Goal: Complete application form

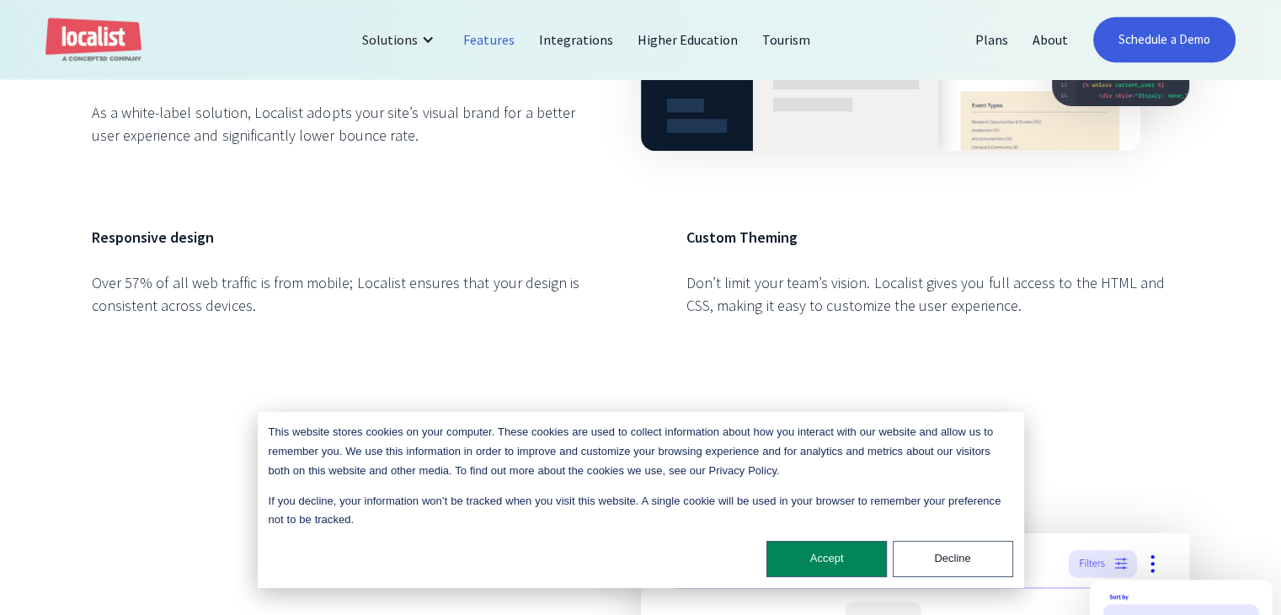
scroll to position [1432, 0]
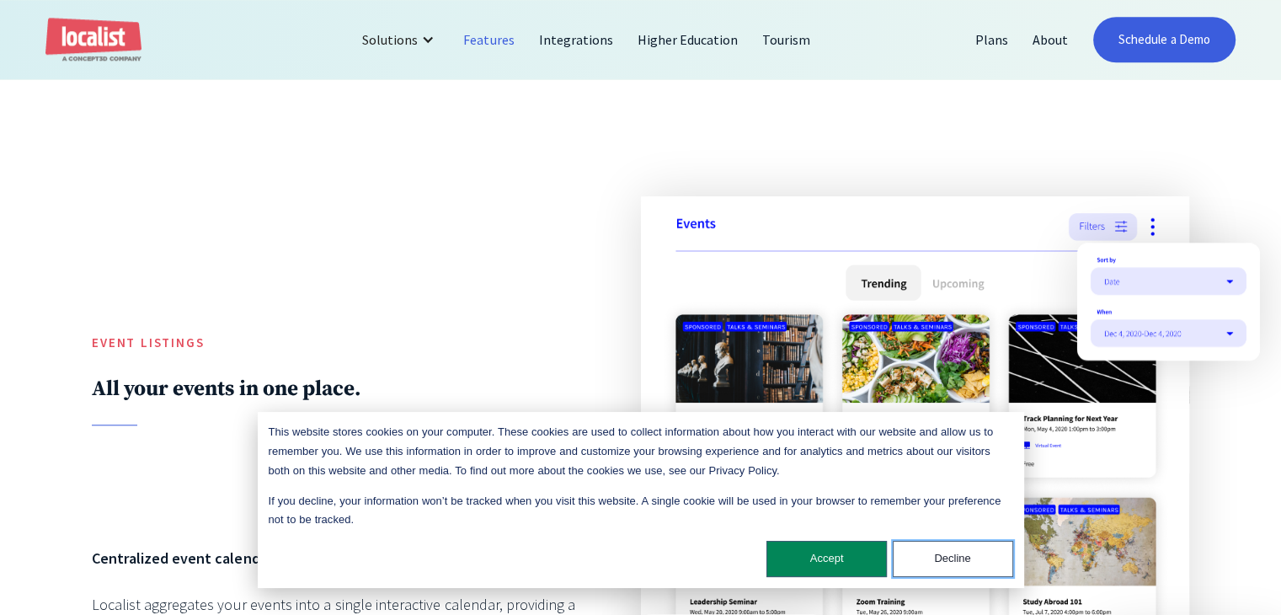
click at [948, 553] on button "Decline" at bounding box center [953, 559] width 120 height 36
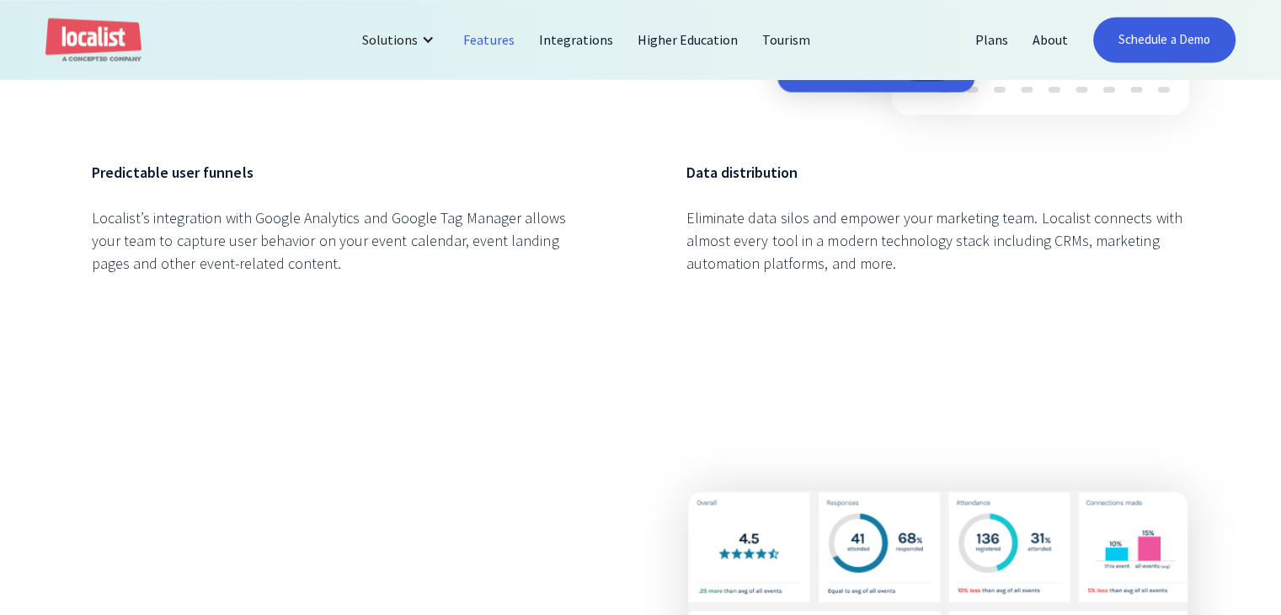
scroll to position [2527, 0]
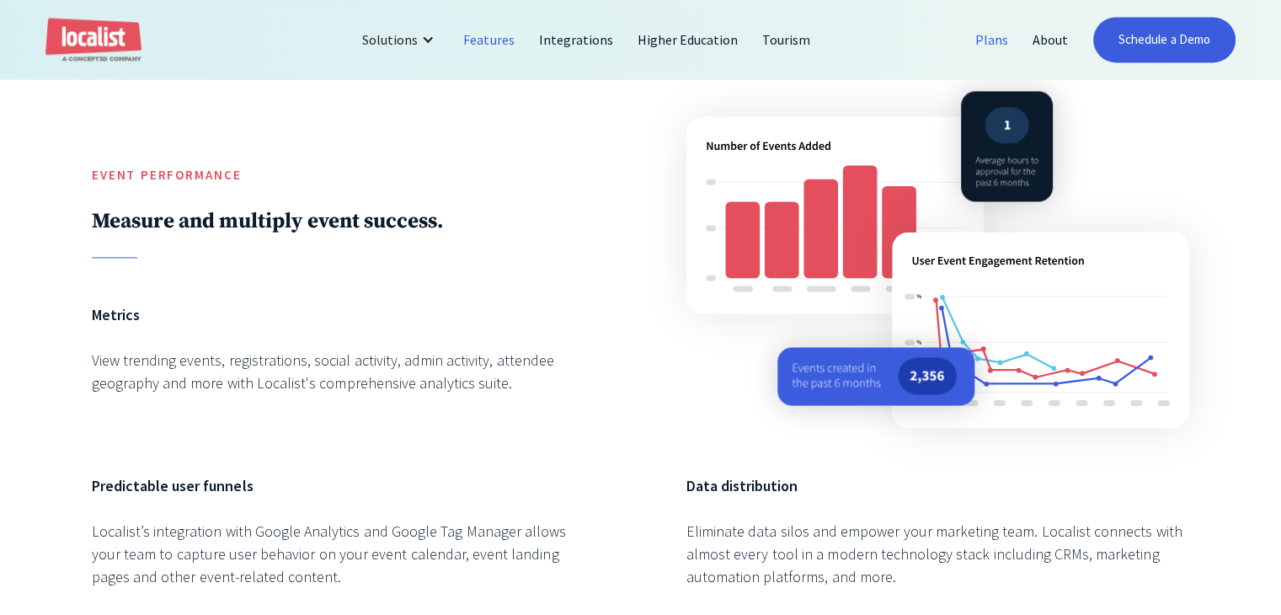
click at [1002, 37] on link "Plans" at bounding box center [992, 39] width 57 height 40
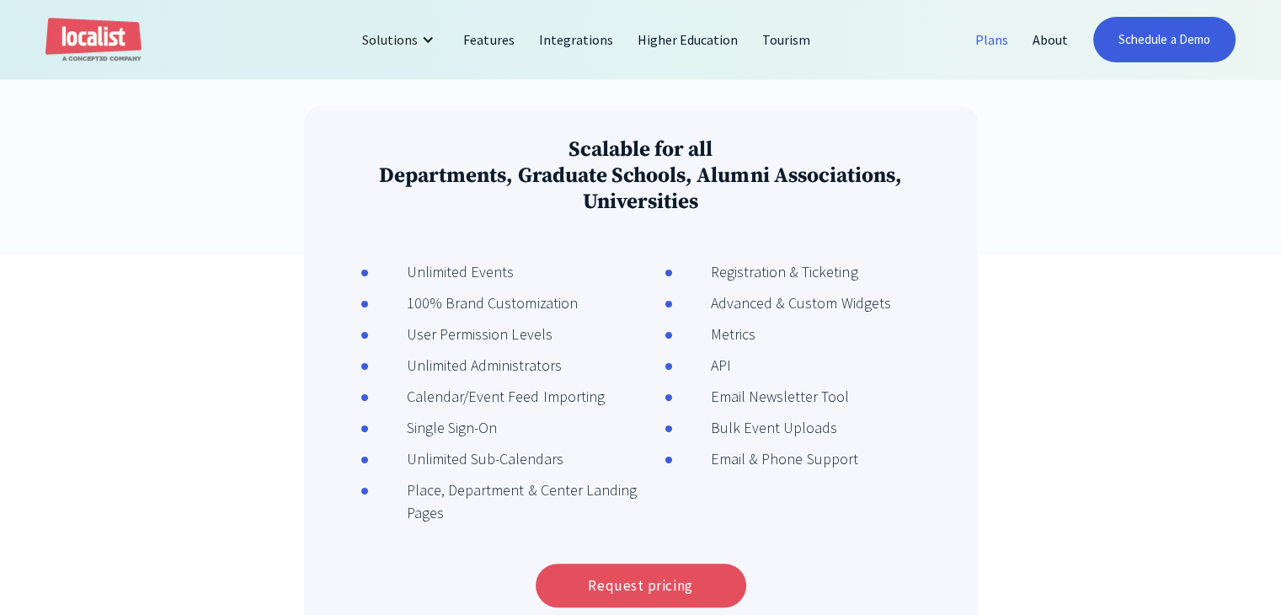
scroll to position [505, 0]
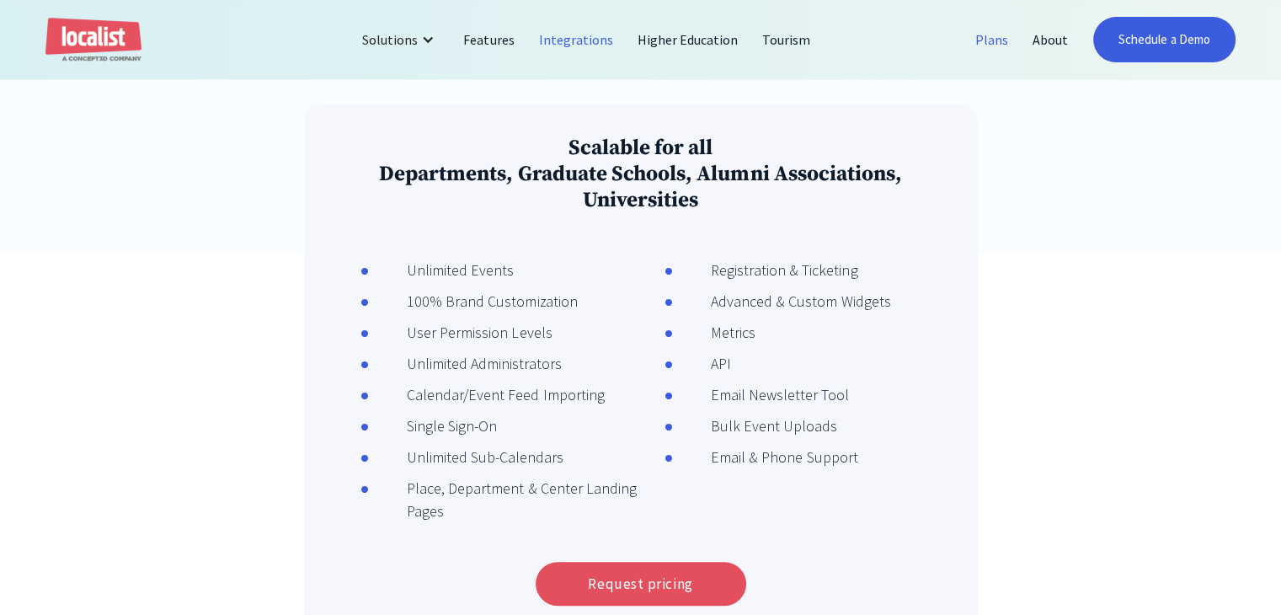
click at [579, 42] on link "Integrations" at bounding box center [576, 39] width 99 height 40
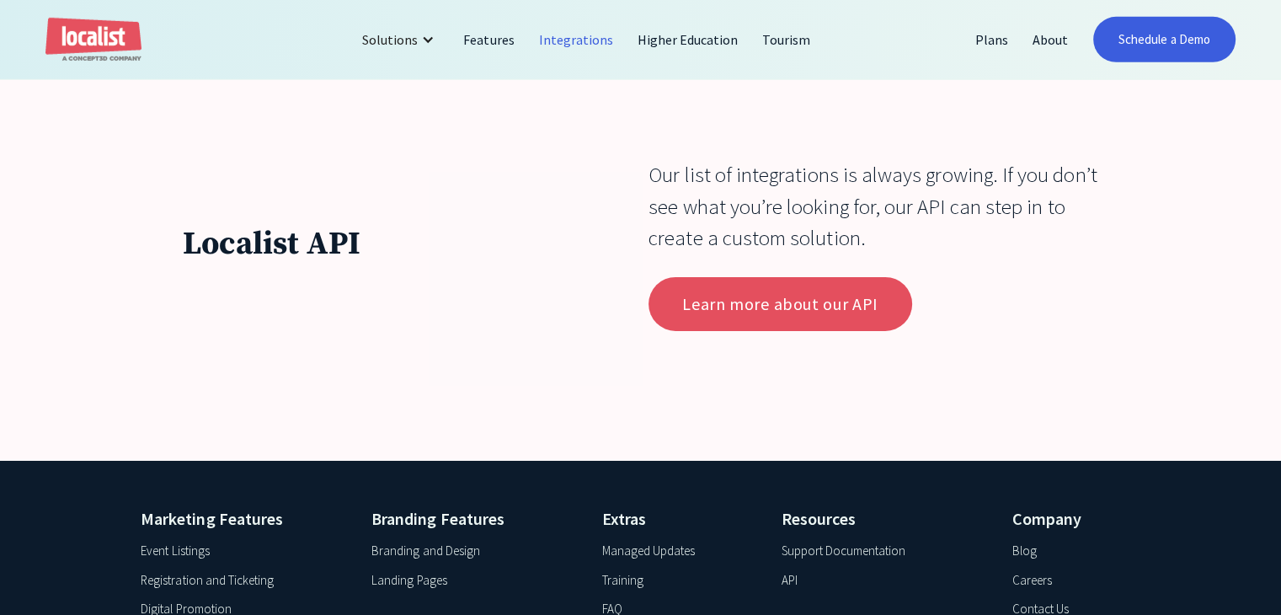
scroll to position [5728, 0]
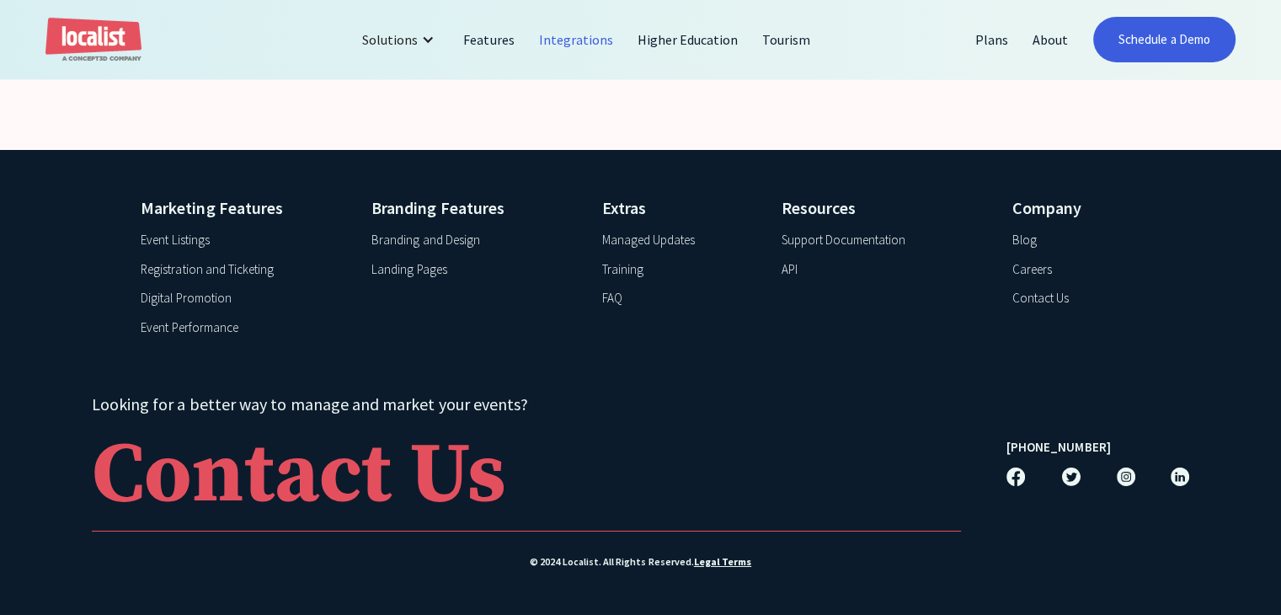
click at [1051, 308] on div "Contact Us" at bounding box center [1041, 298] width 56 height 19
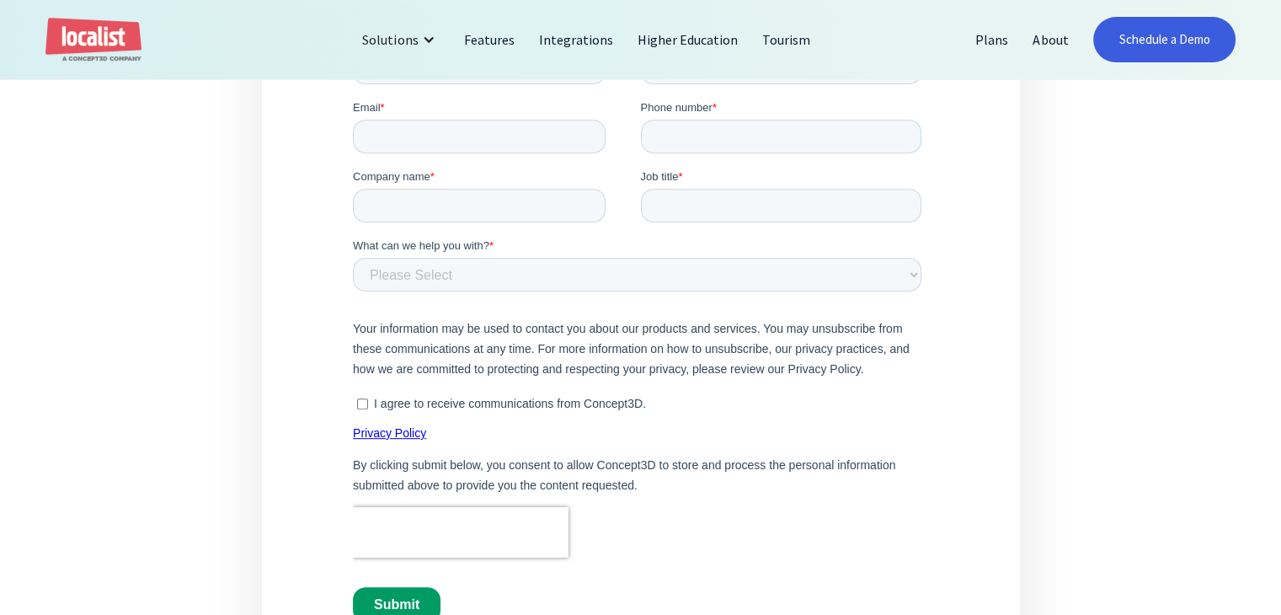
scroll to position [590, 0]
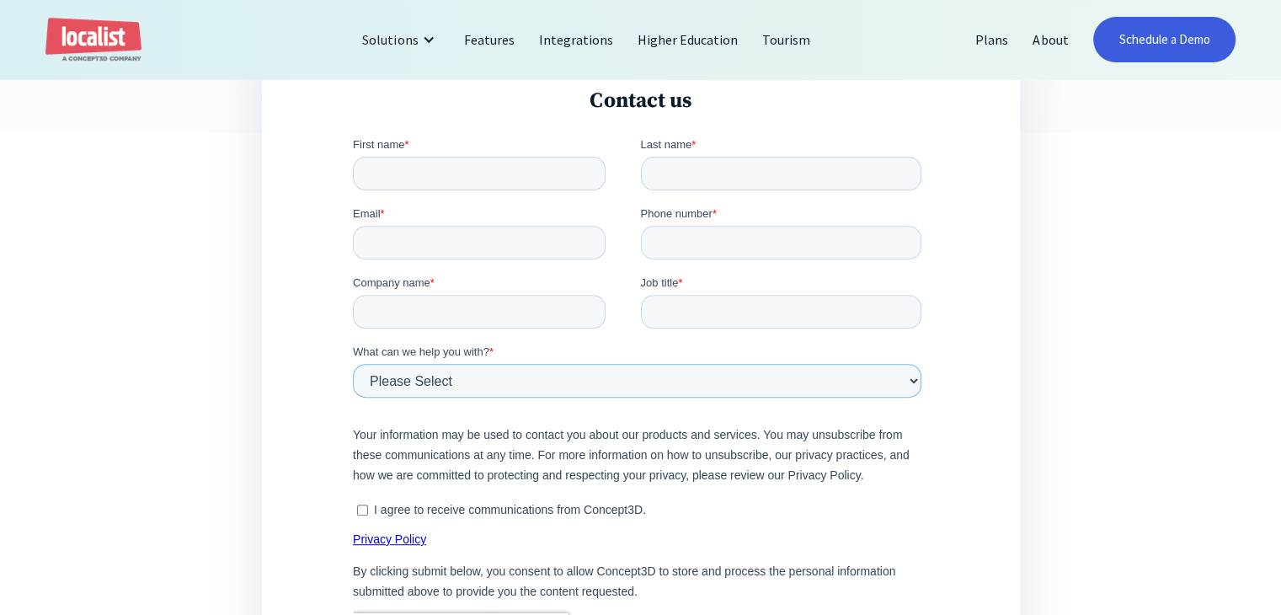
click at [460, 386] on select "Please Select Product and Account Support Contact a Sales Team Member Partnersh…" at bounding box center [637, 381] width 569 height 34
click at [353, 364] on select "Please Select Product and Account Support Contact a Sales Team Member Partnersh…" at bounding box center [637, 381] width 569 height 34
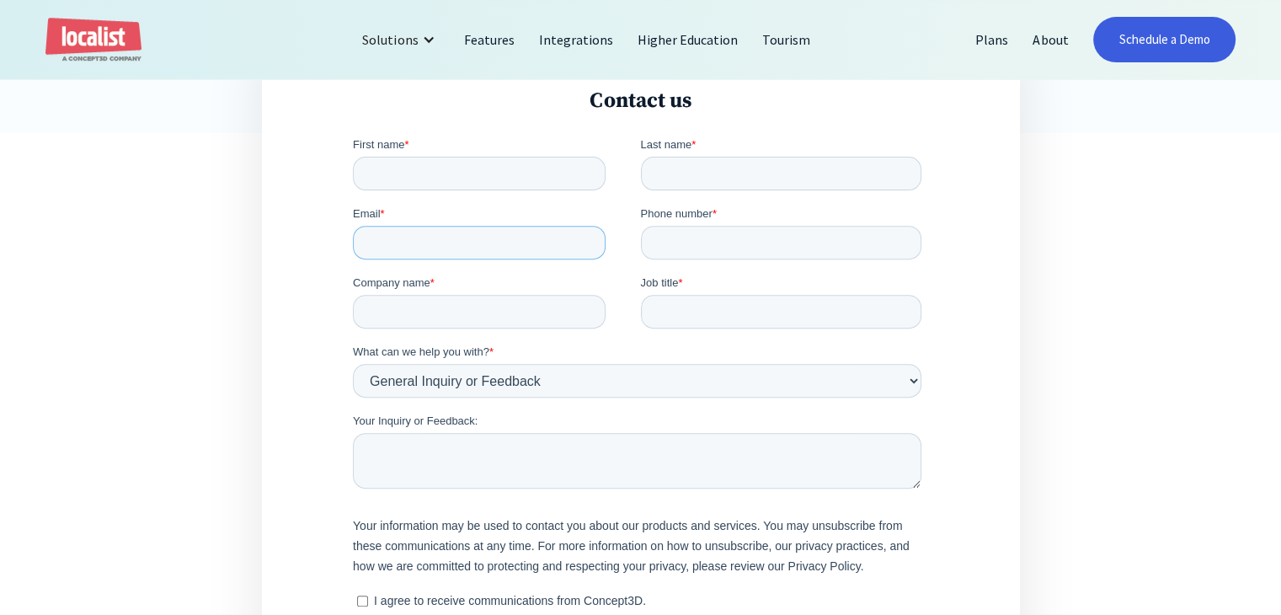
click at [442, 248] on input "Email *" at bounding box center [479, 243] width 253 height 34
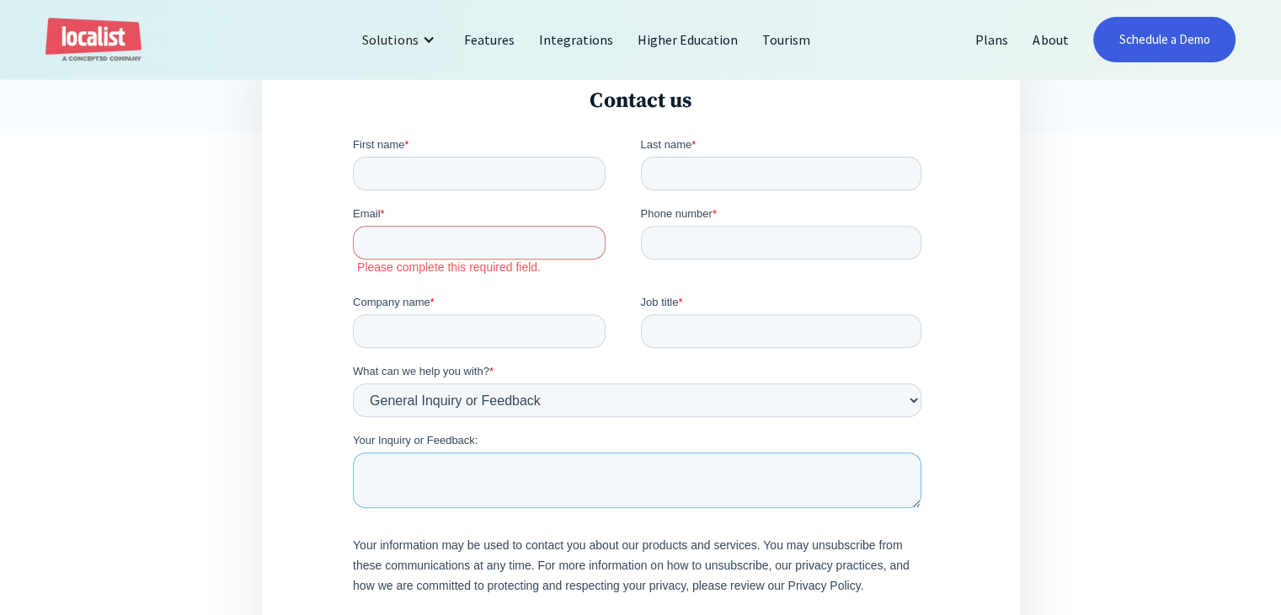
click at [439, 462] on textarea "Your Inquiry or Feedback:" at bounding box center [637, 480] width 569 height 56
click at [430, 408] on select "Please Select Product and Account Support Contact a Sales Team Member Partnersh…" at bounding box center [637, 400] width 569 height 34
select select "Sales"
click at [353, 383] on select "Please Select Product and Account Support Contact a Sales Team Member Partnersh…" at bounding box center [637, 400] width 569 height 34
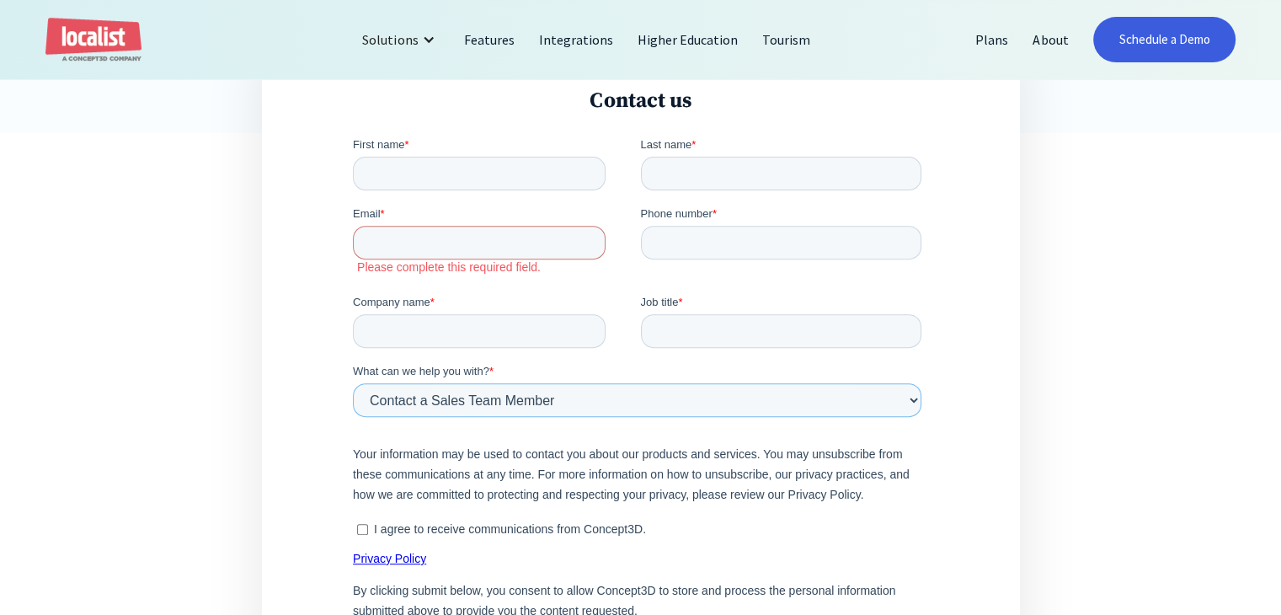
click at [489, 402] on select "Please Select Product and Account Support Contact a Sales Team Member Partnersh…" at bounding box center [637, 400] width 569 height 34
click at [353, 383] on select "Please Select Product and Account Support Contact a Sales Team Member Partnersh…" at bounding box center [637, 400] width 569 height 34
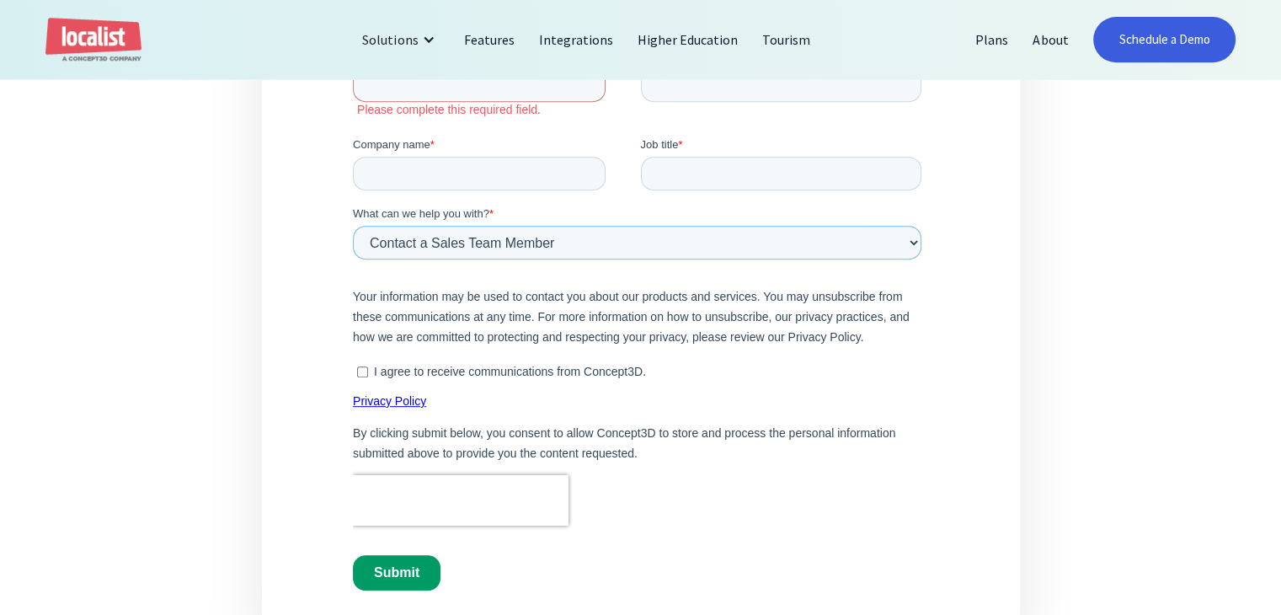
scroll to position [758, 0]
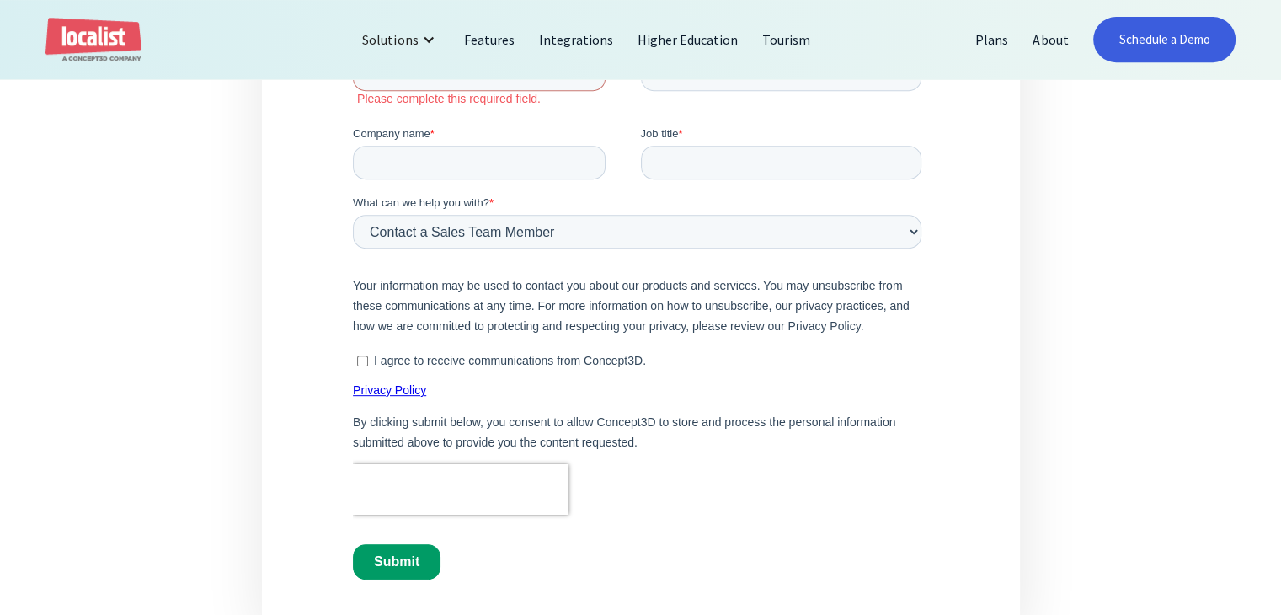
click at [366, 359] on input "I agree to receive communications from Concept3D." at bounding box center [362, 361] width 11 height 11
checkbox input "true"
click at [453, 161] on input "Company name *" at bounding box center [479, 164] width 253 height 34
click at [743, 173] on input "Job title *" at bounding box center [781, 164] width 281 height 34
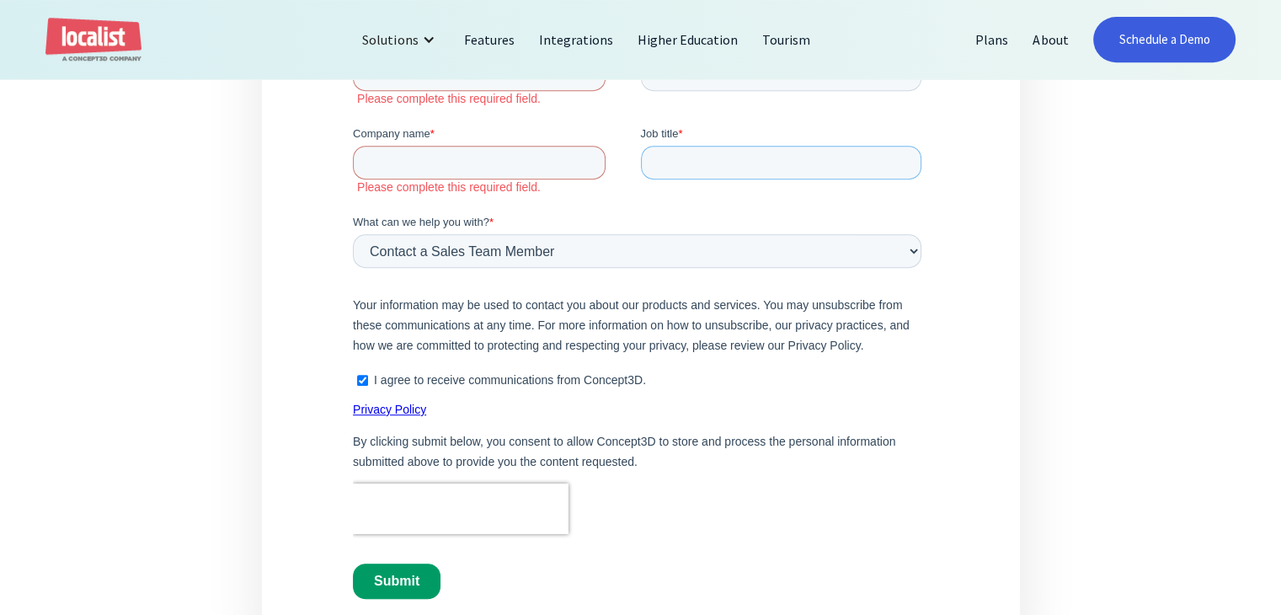
type input "Email Marketing Specialist"
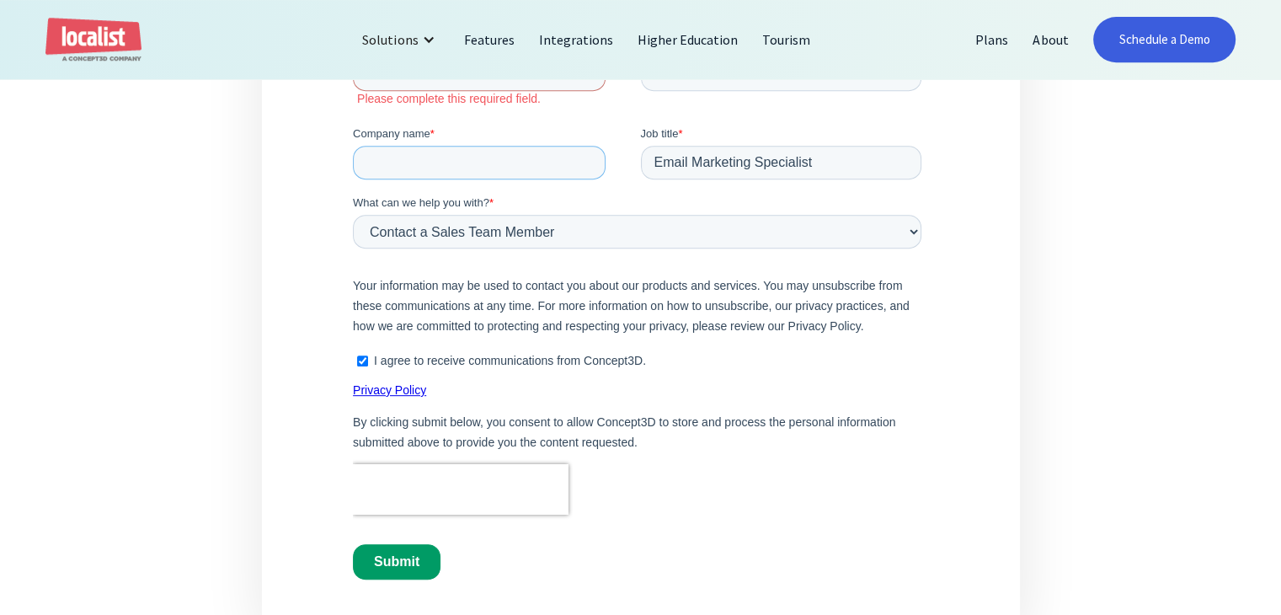
click at [493, 167] on input "Company name *" at bounding box center [479, 164] width 253 height 34
type input "Course Ministry"
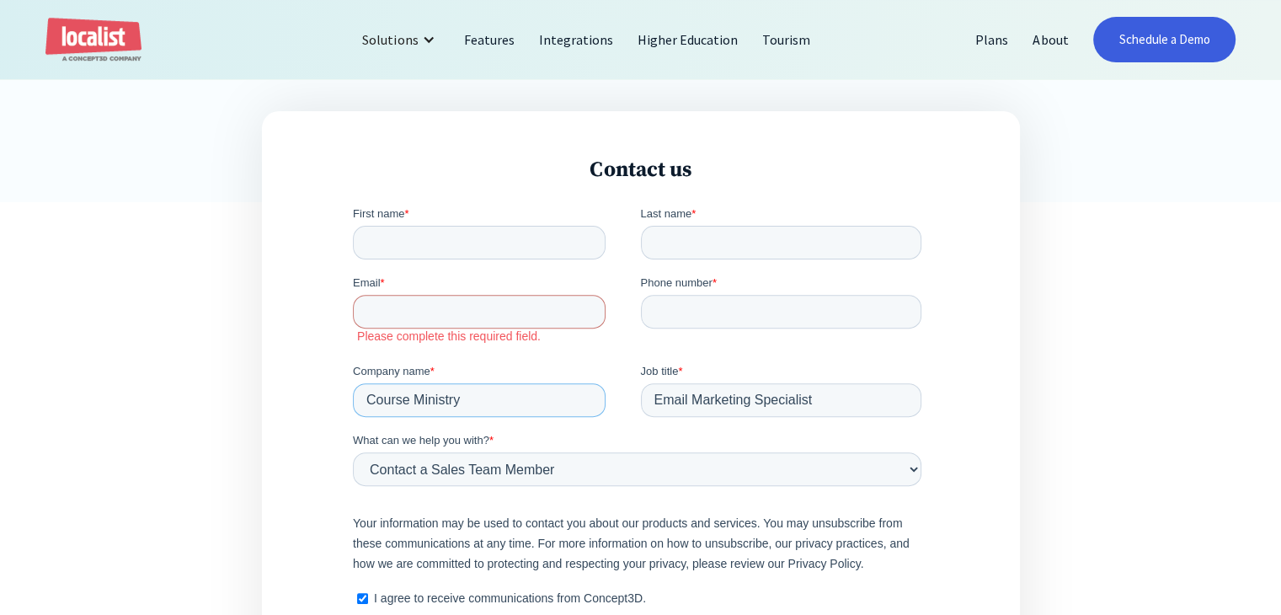
scroll to position [505, 0]
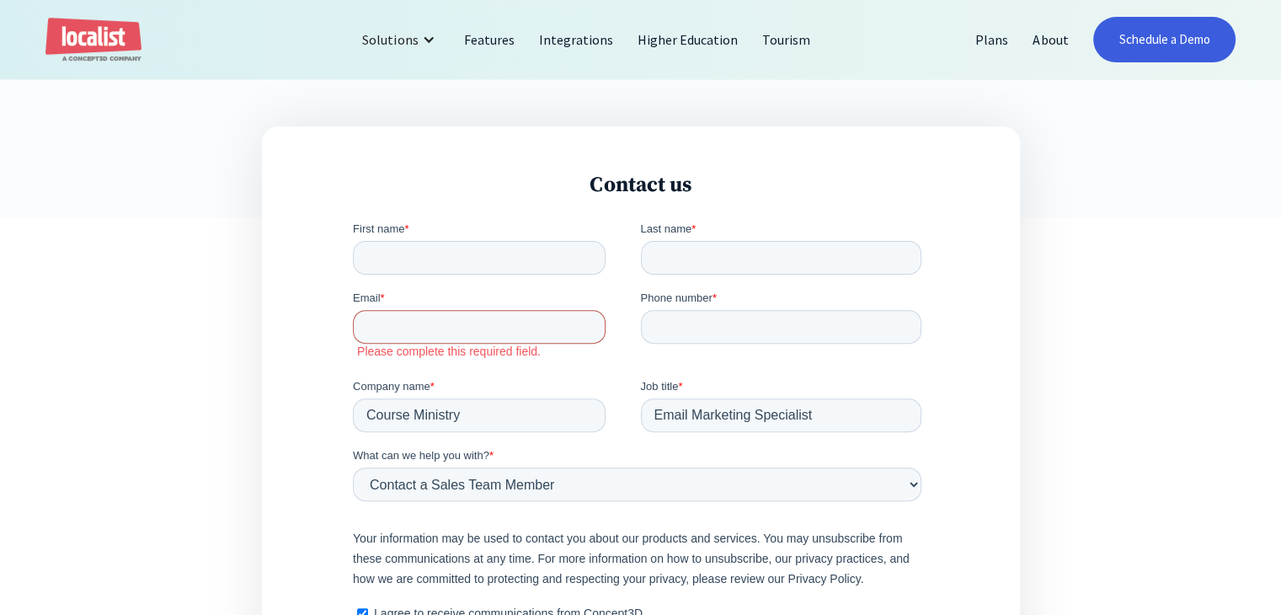
click at [458, 326] on input "Email *" at bounding box center [479, 327] width 253 height 34
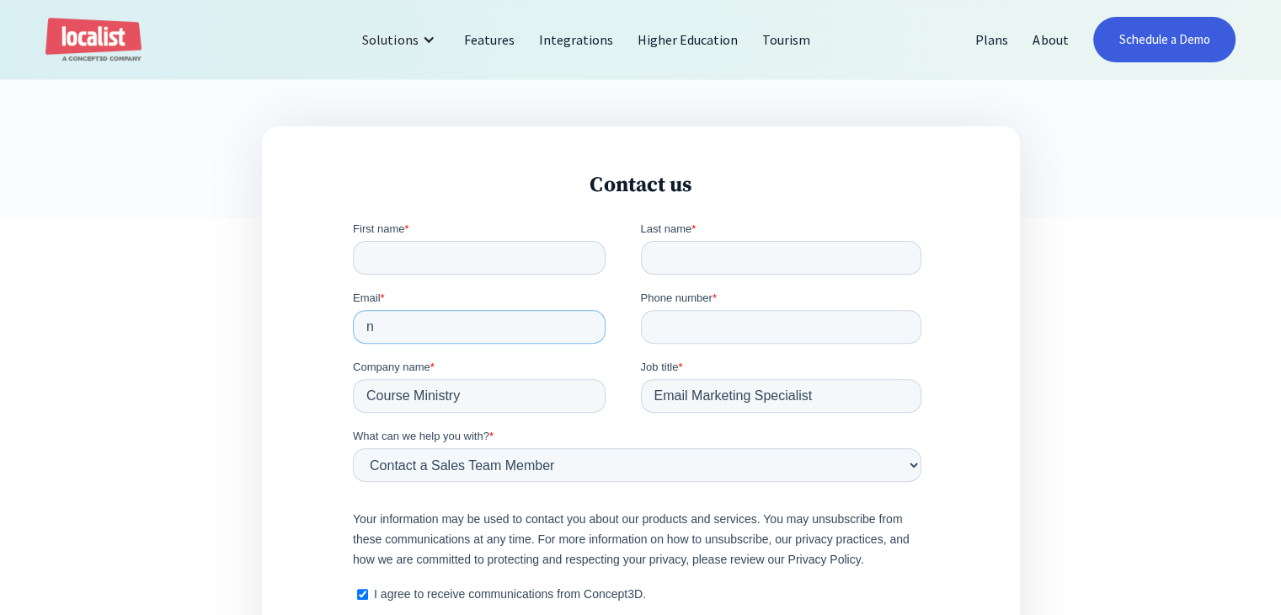
type input "[EMAIL_ADDRESS][DOMAIN_NAME]"
click at [672, 322] on input "Phone number *" at bounding box center [781, 327] width 281 height 34
type input "9899761182"
click at [503, 259] on input "First name *" at bounding box center [479, 258] width 253 height 34
type input "Nisha"
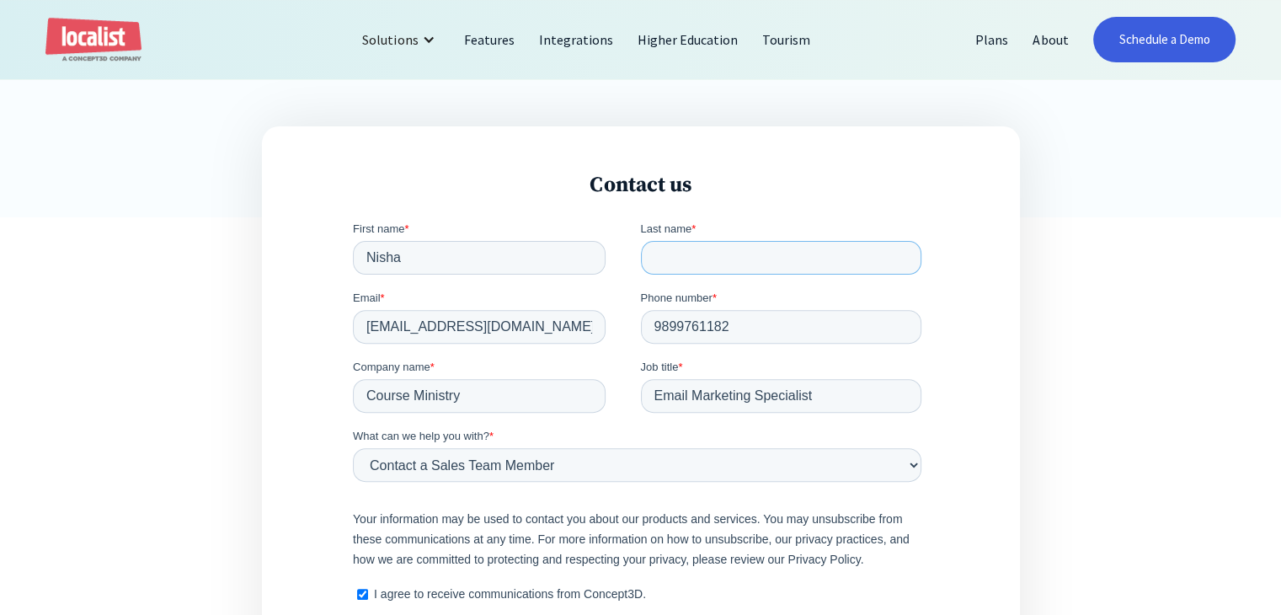
click at [673, 270] on input "Last name *" at bounding box center [781, 258] width 281 height 34
type input "Rawat"
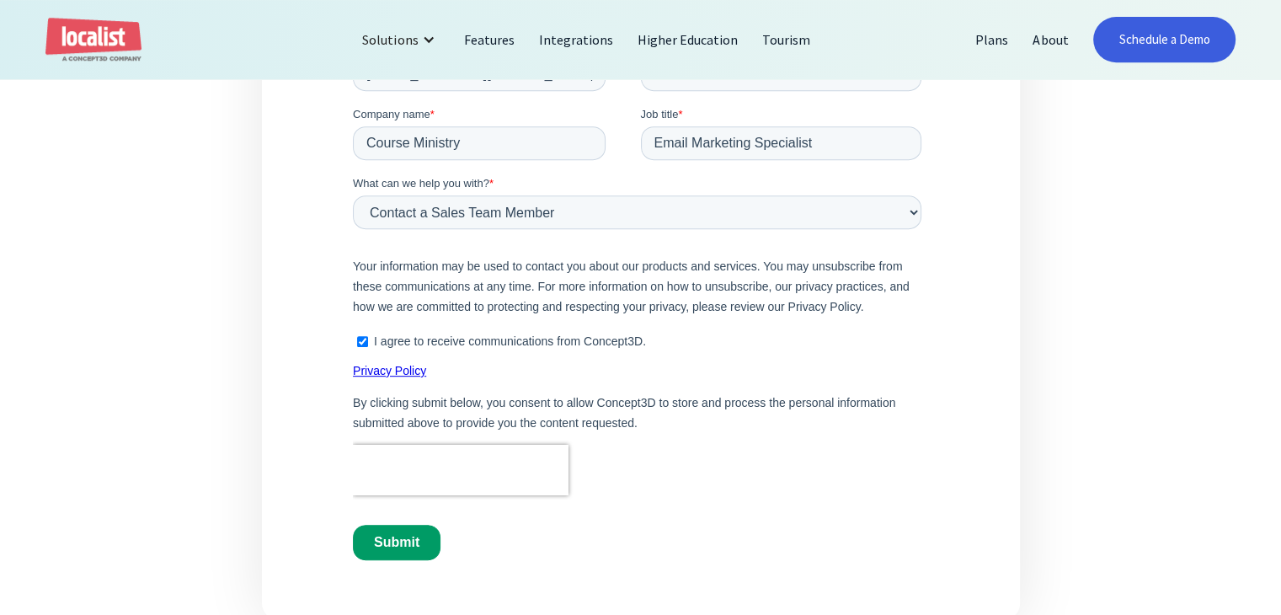
click at [404, 548] on input "Submit" at bounding box center [397, 543] width 88 height 35
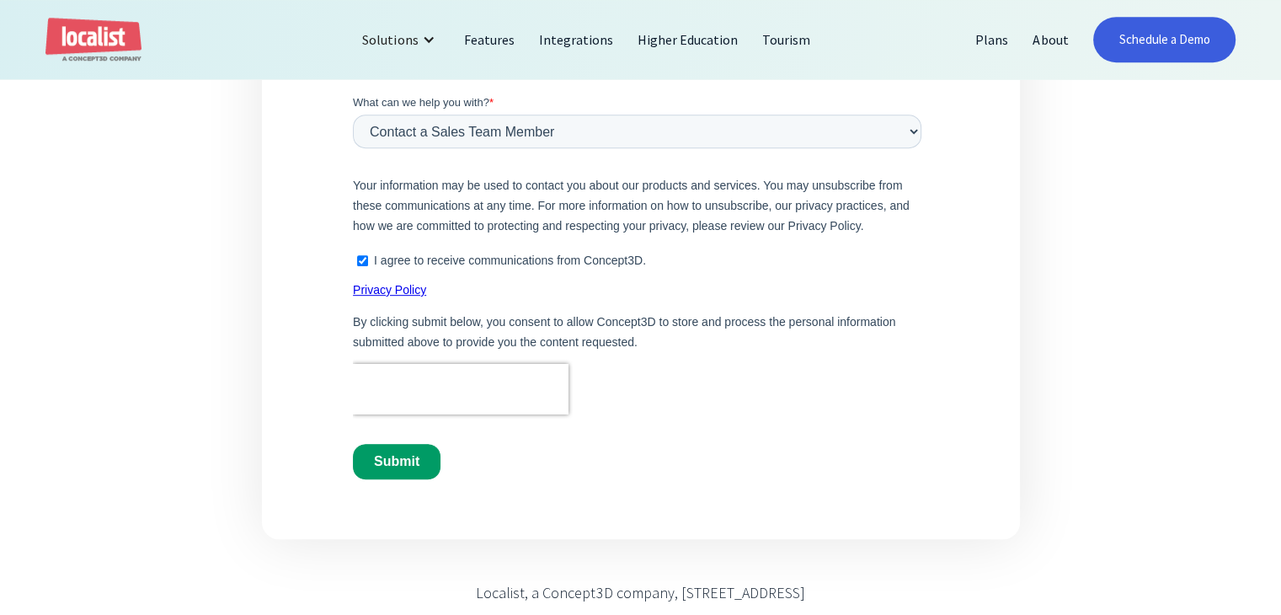
scroll to position [842, 0]
